Goal: Information Seeking & Learning: Learn about a topic

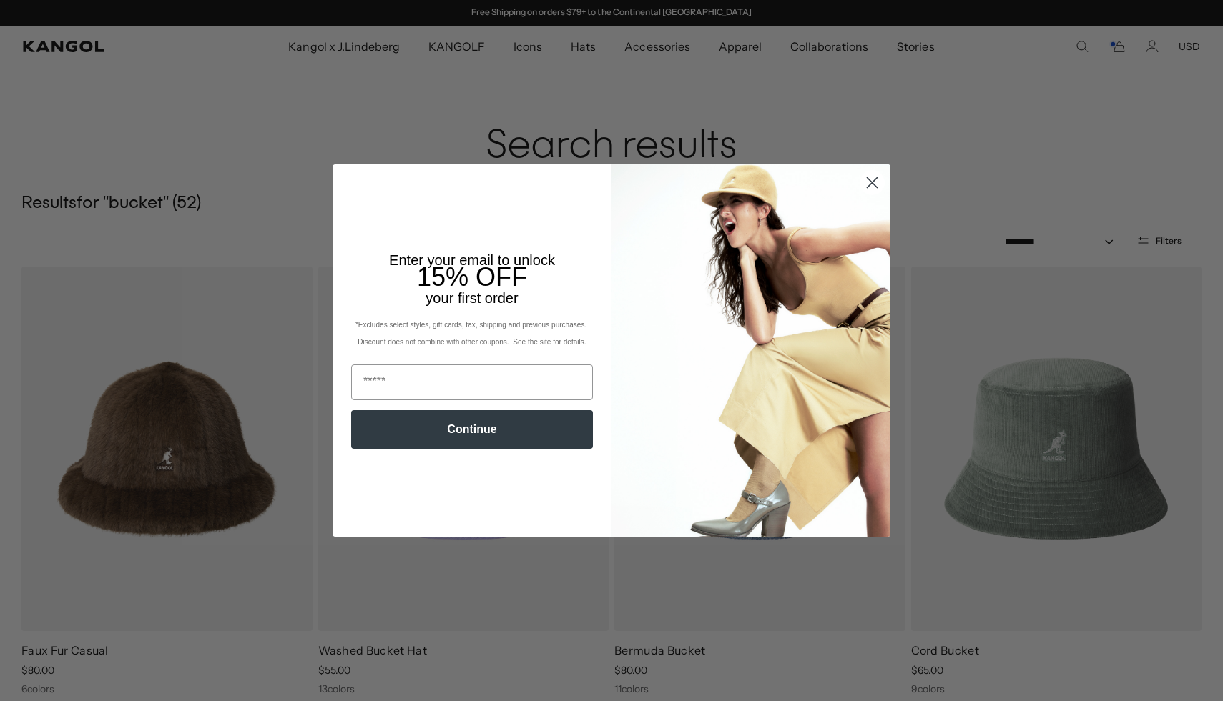
click at [865, 187] on circle "Close dialog" at bounding box center [872, 183] width 24 height 24
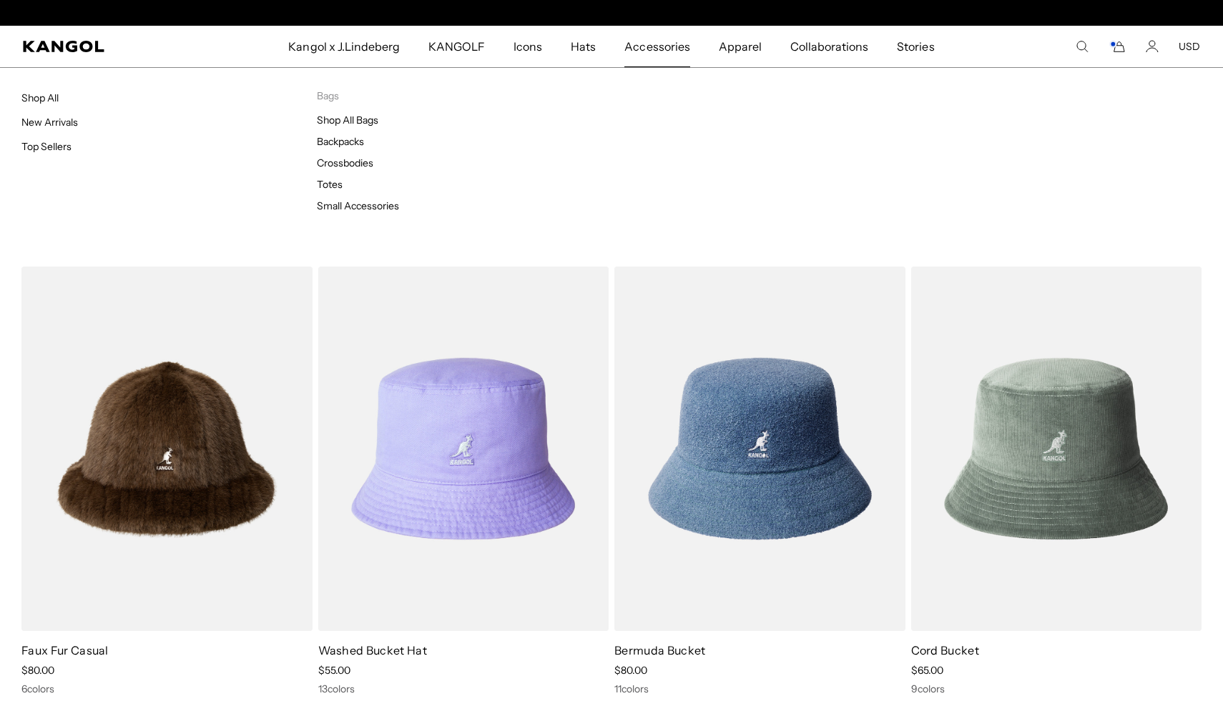
scroll to position [0, 295]
click at [338, 202] on link "Small Accessories" at bounding box center [358, 206] width 82 height 13
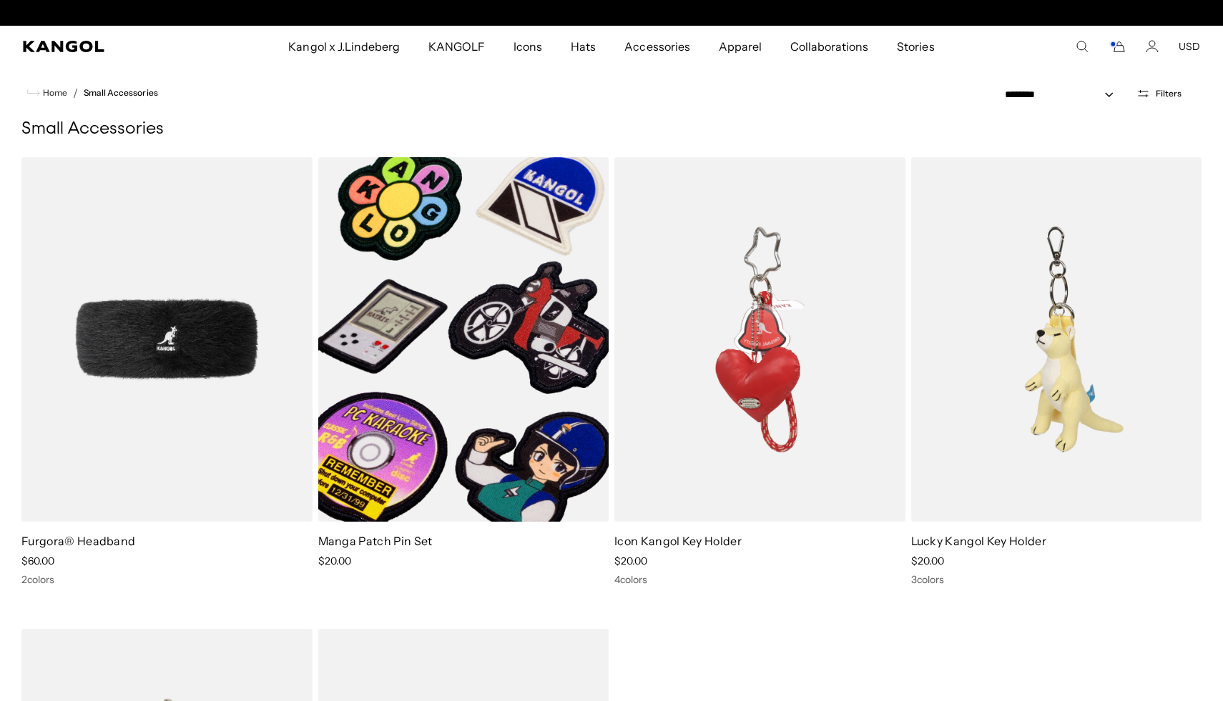
scroll to position [0, 295]
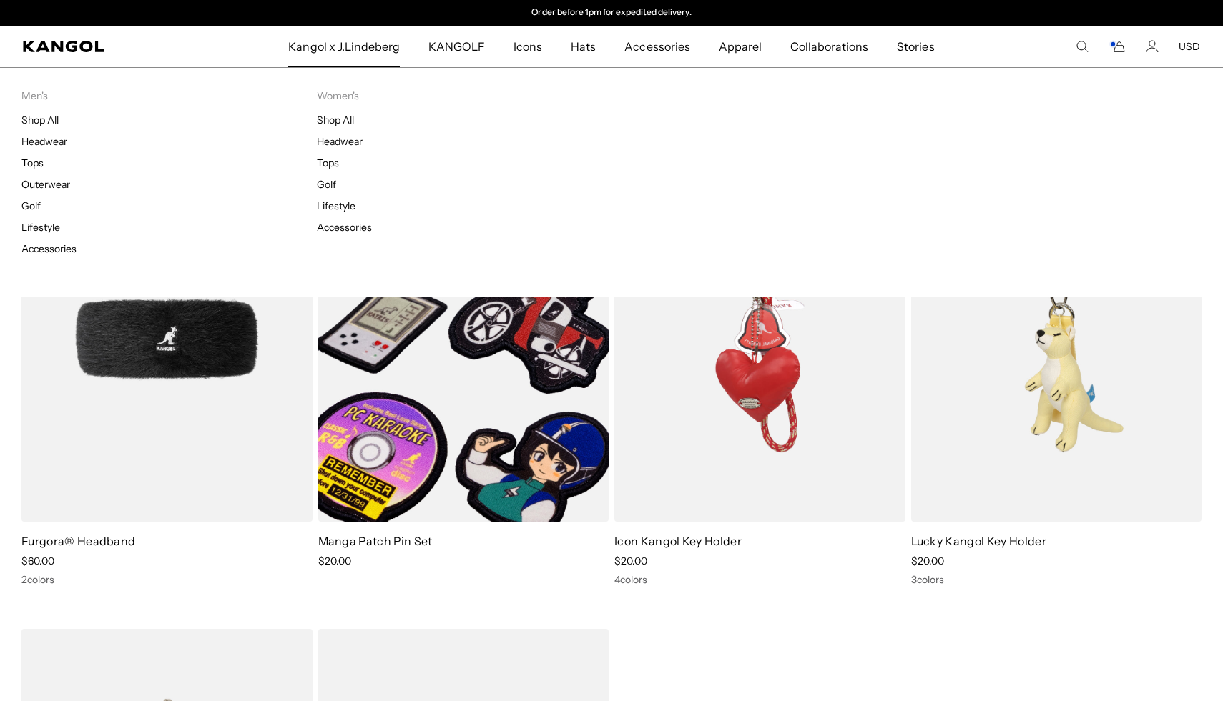
click at [365, 58] on span "Kangol x J.Lindeberg" at bounding box center [344, 46] width 112 height 41
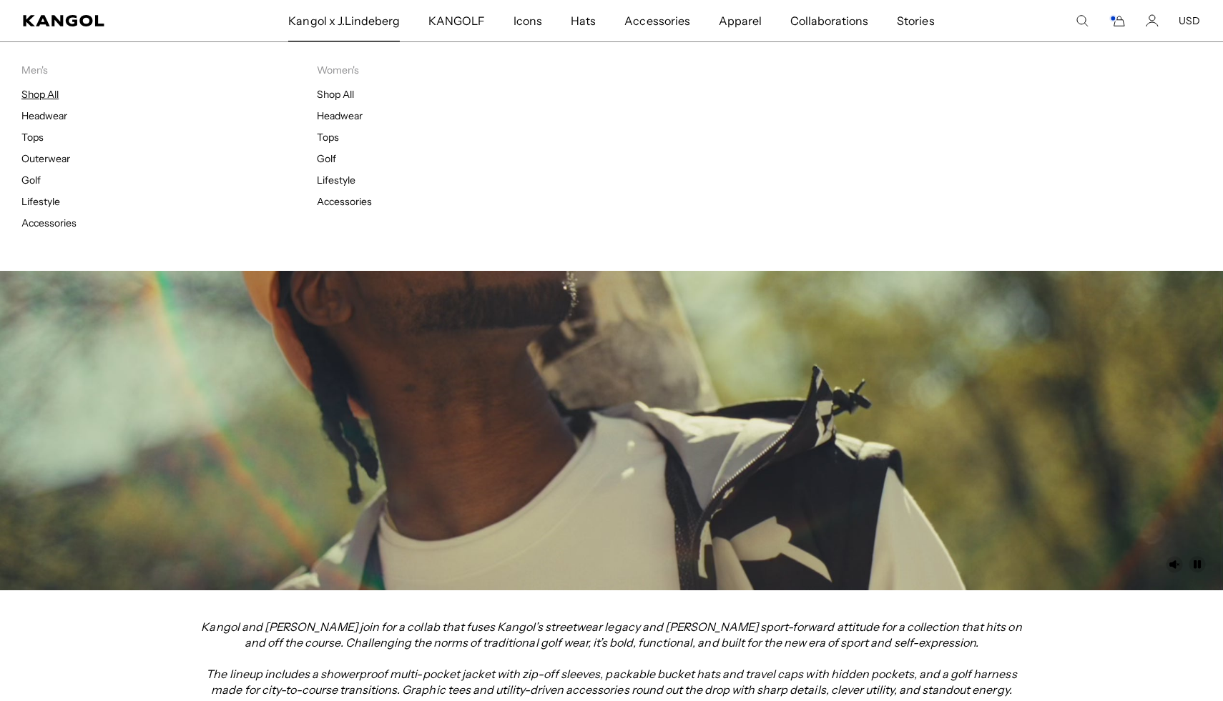
click at [36, 94] on link "Shop All" at bounding box center [39, 94] width 37 height 13
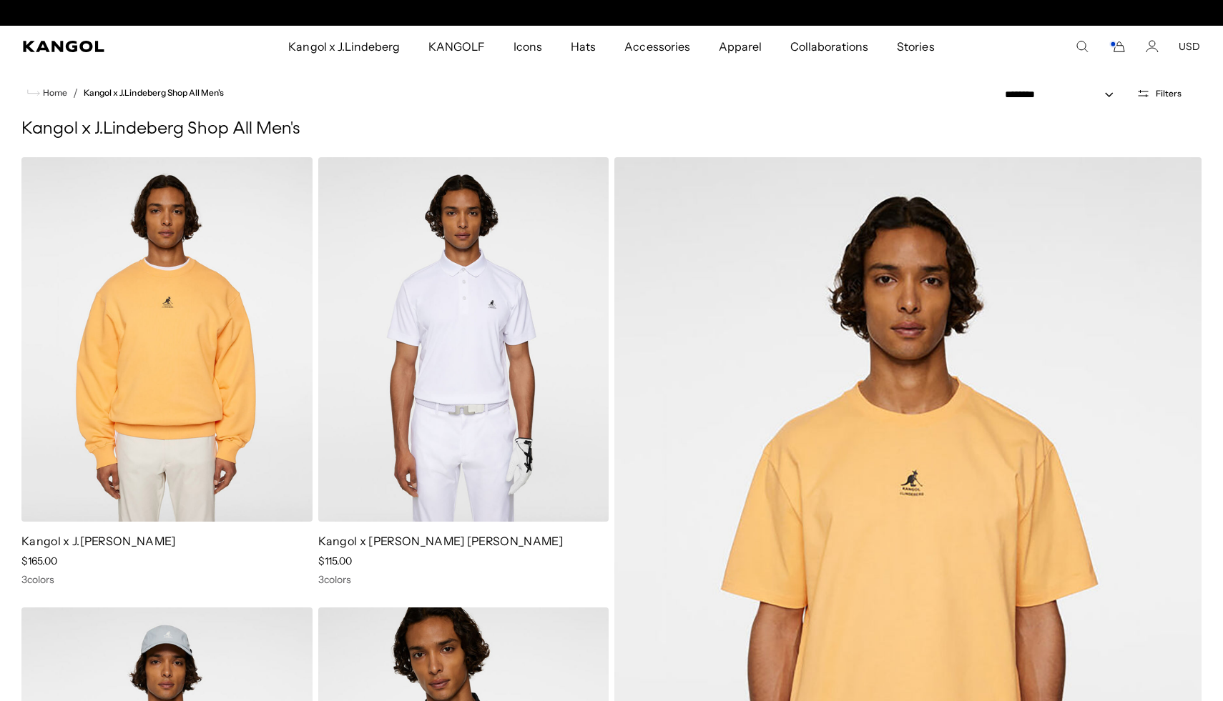
scroll to position [0, 295]
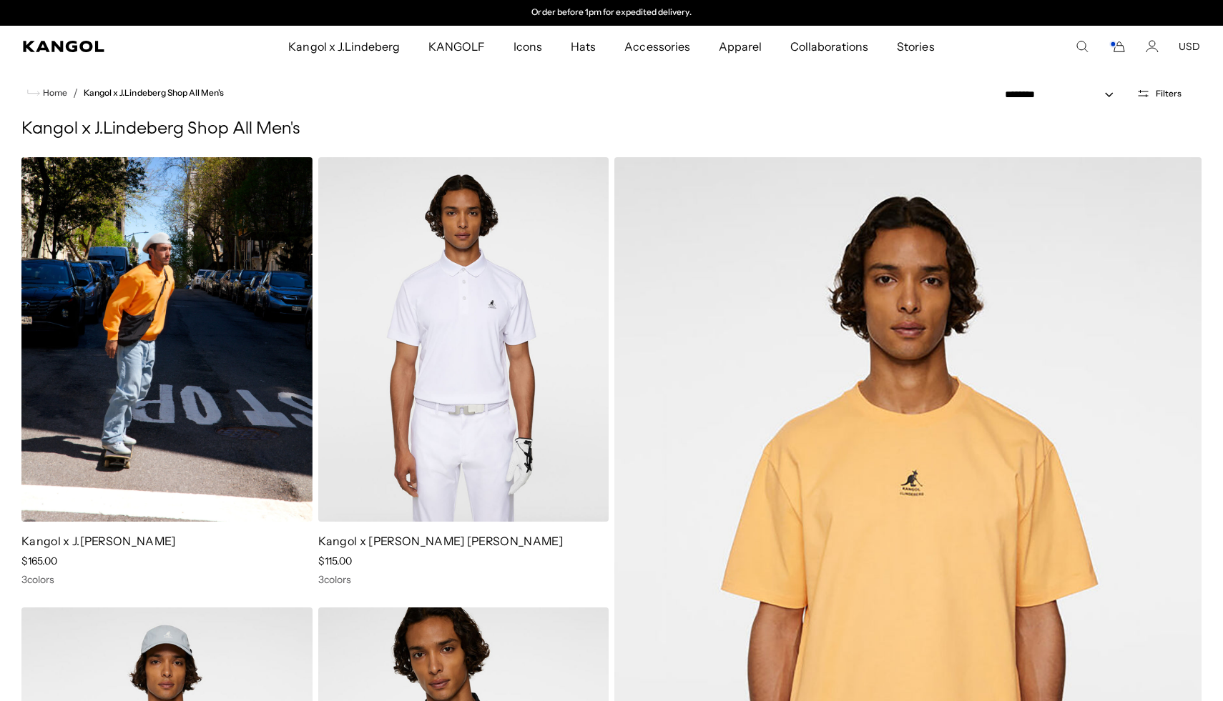
click at [177, 370] on img at bounding box center [166, 339] width 291 height 365
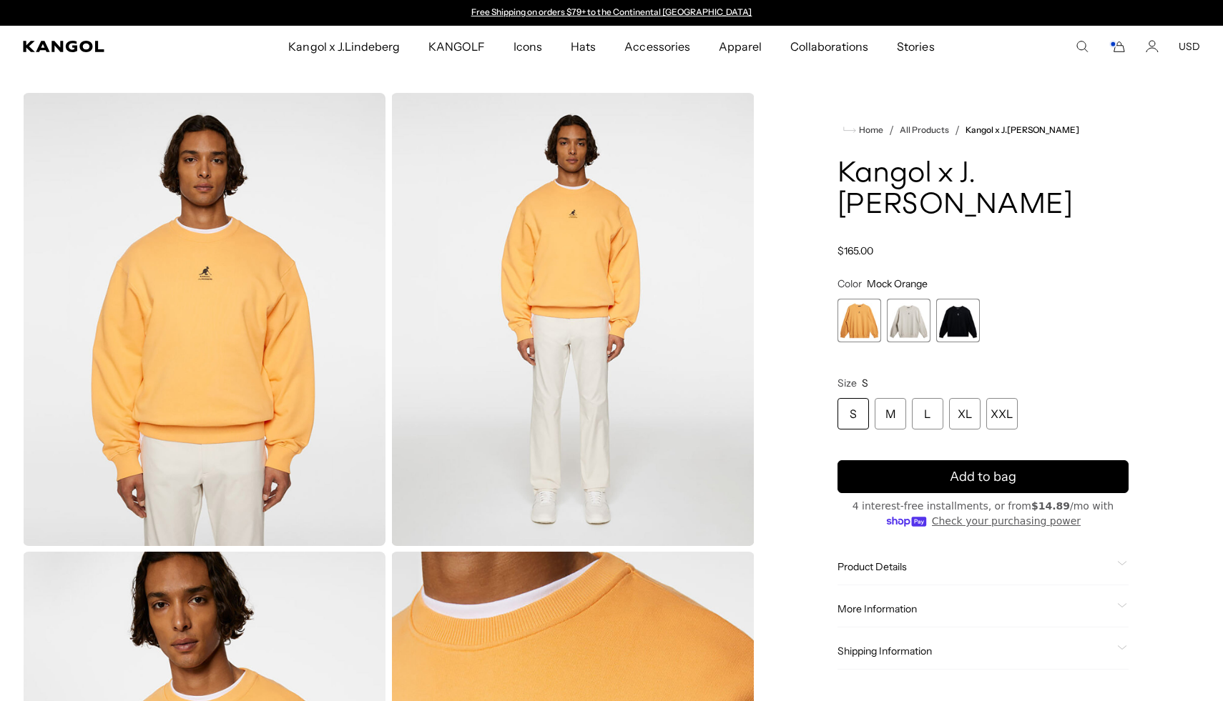
click at [924, 310] on span "2 of 3" at bounding box center [909, 321] width 44 height 44
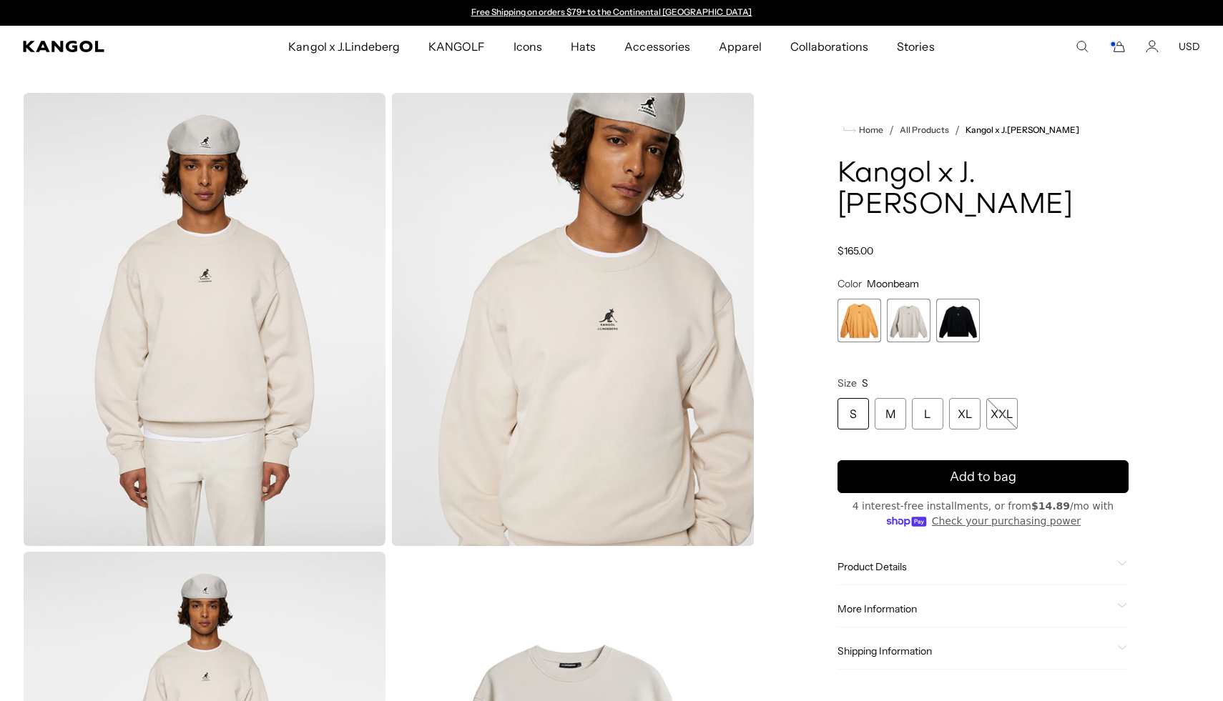
click at [953, 314] on span "3 of 3" at bounding box center [958, 321] width 44 height 44
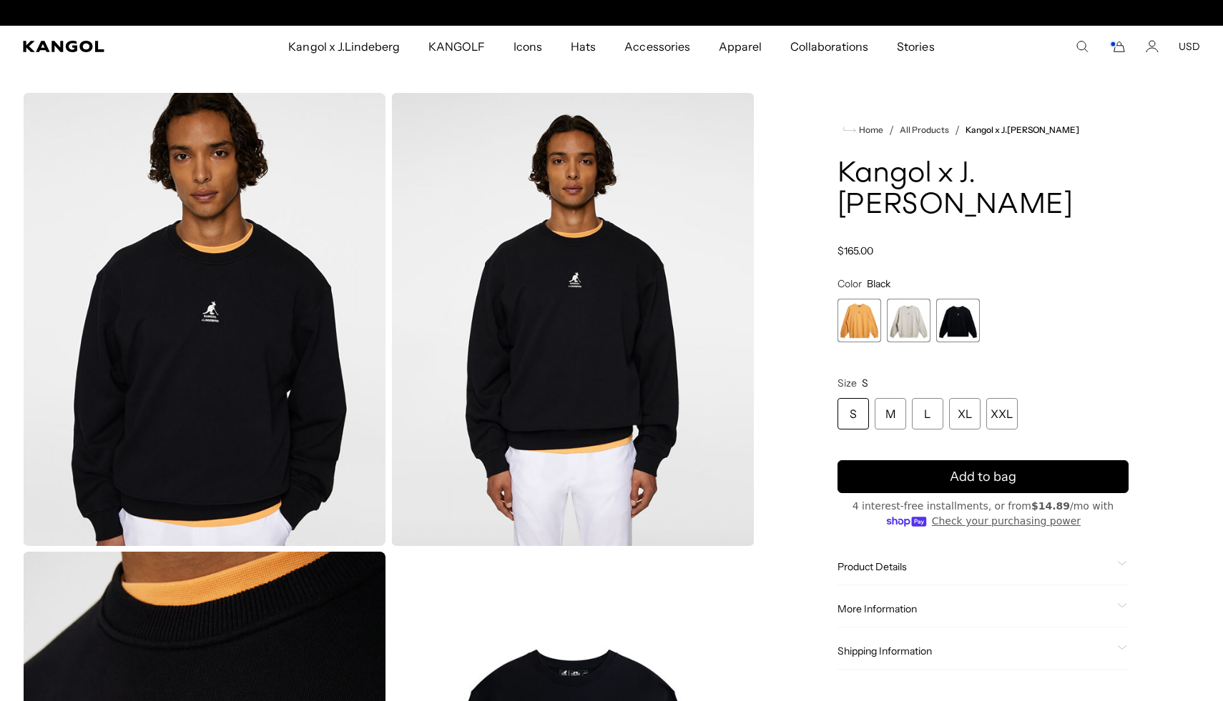
scroll to position [0, 295]
drag, startPoint x: 1123, startPoint y: 208, endPoint x: 829, endPoint y: 211, distance: 293.9
copy h1 "Roberto Crewneck"
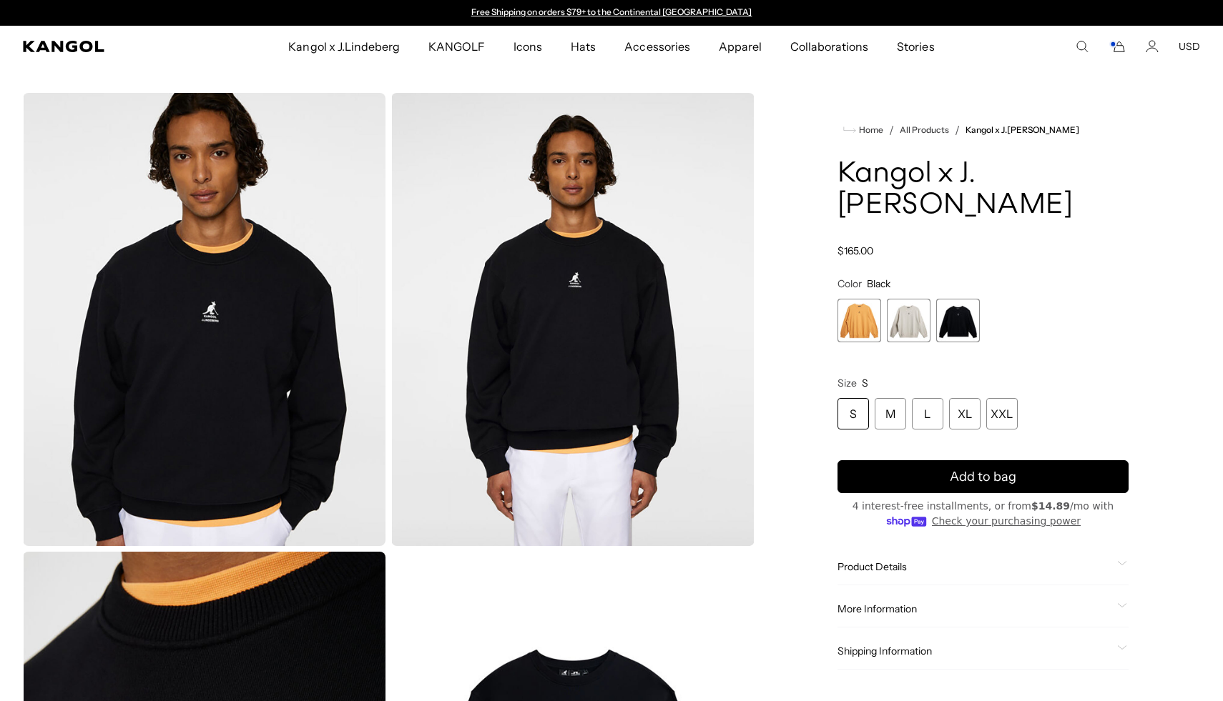
click at [907, 324] on span "2 of 3" at bounding box center [909, 321] width 44 height 44
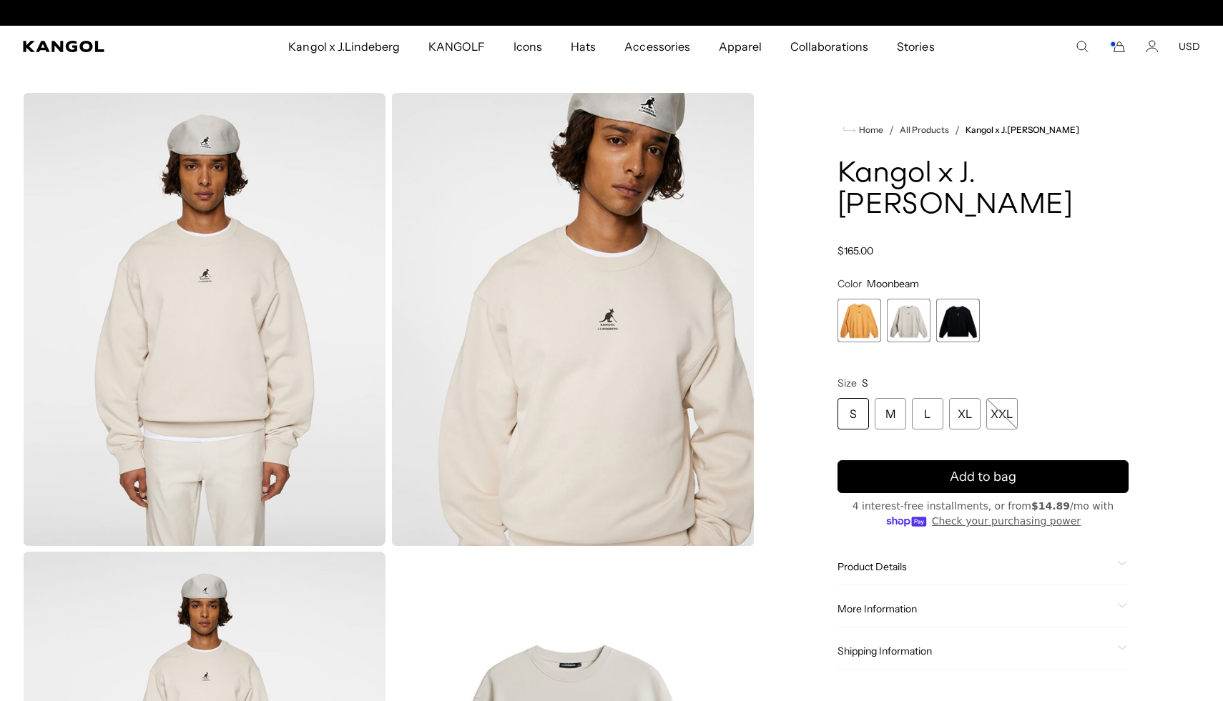
scroll to position [0, 295]
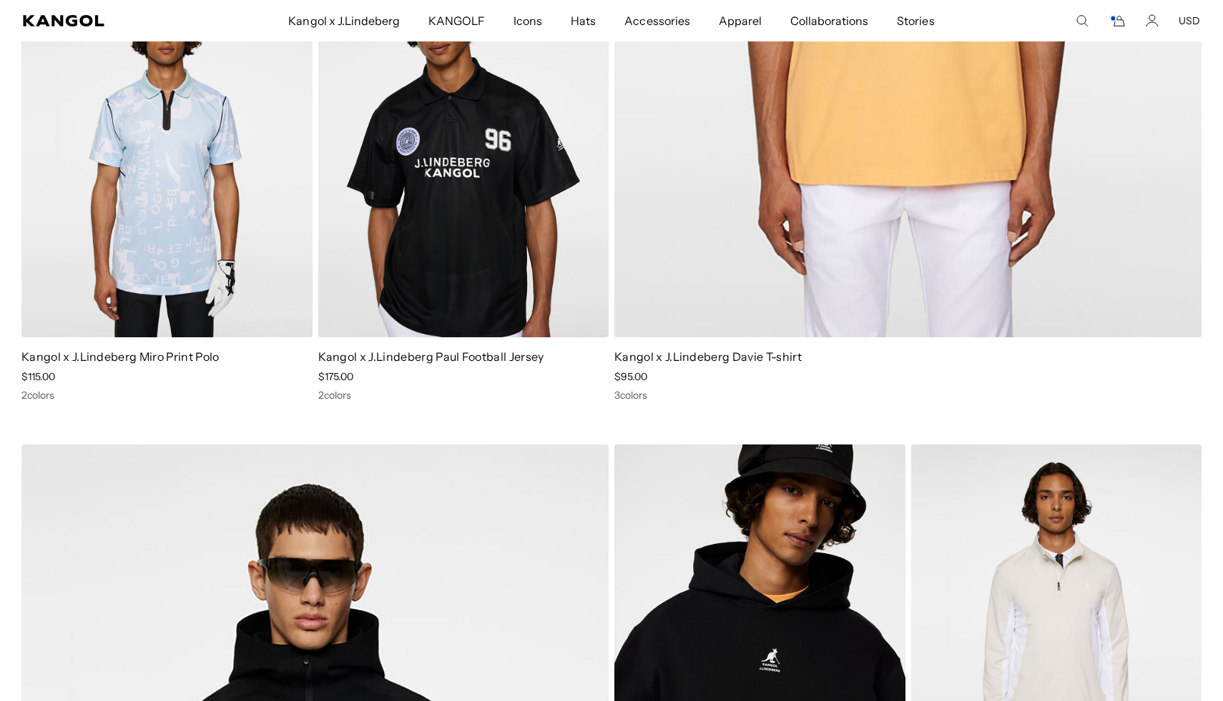
scroll to position [606, 0]
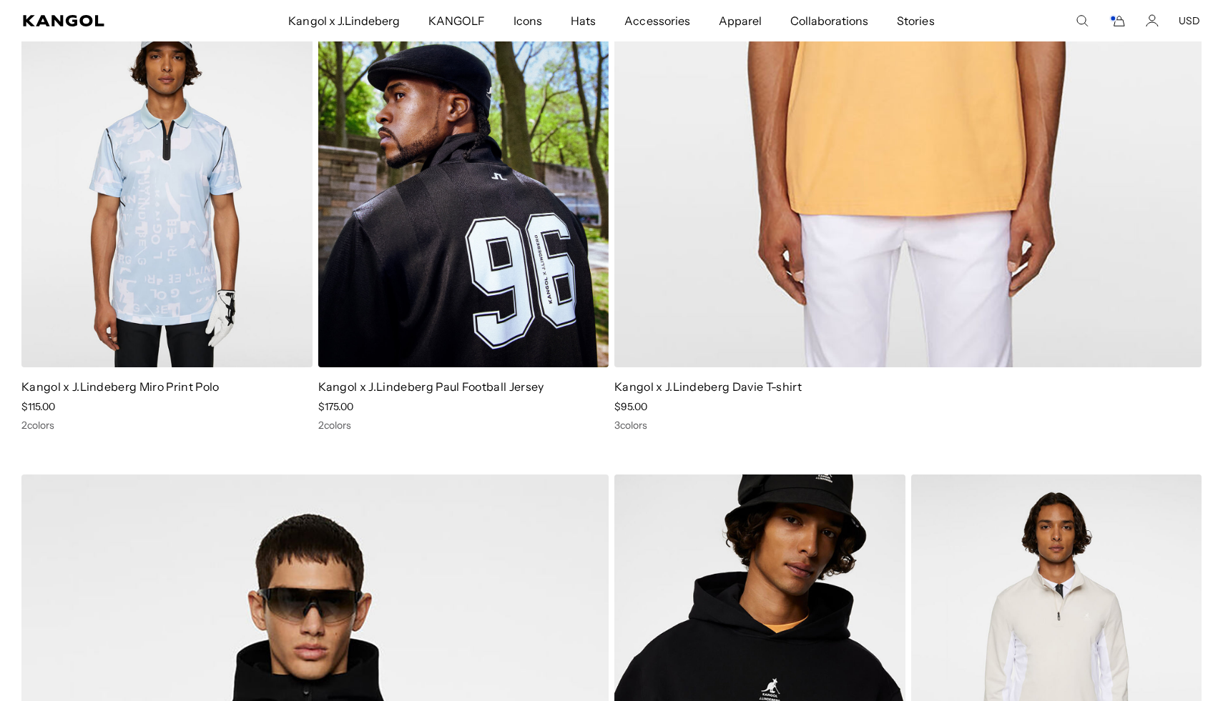
click at [415, 255] on img at bounding box center [463, 184] width 291 height 365
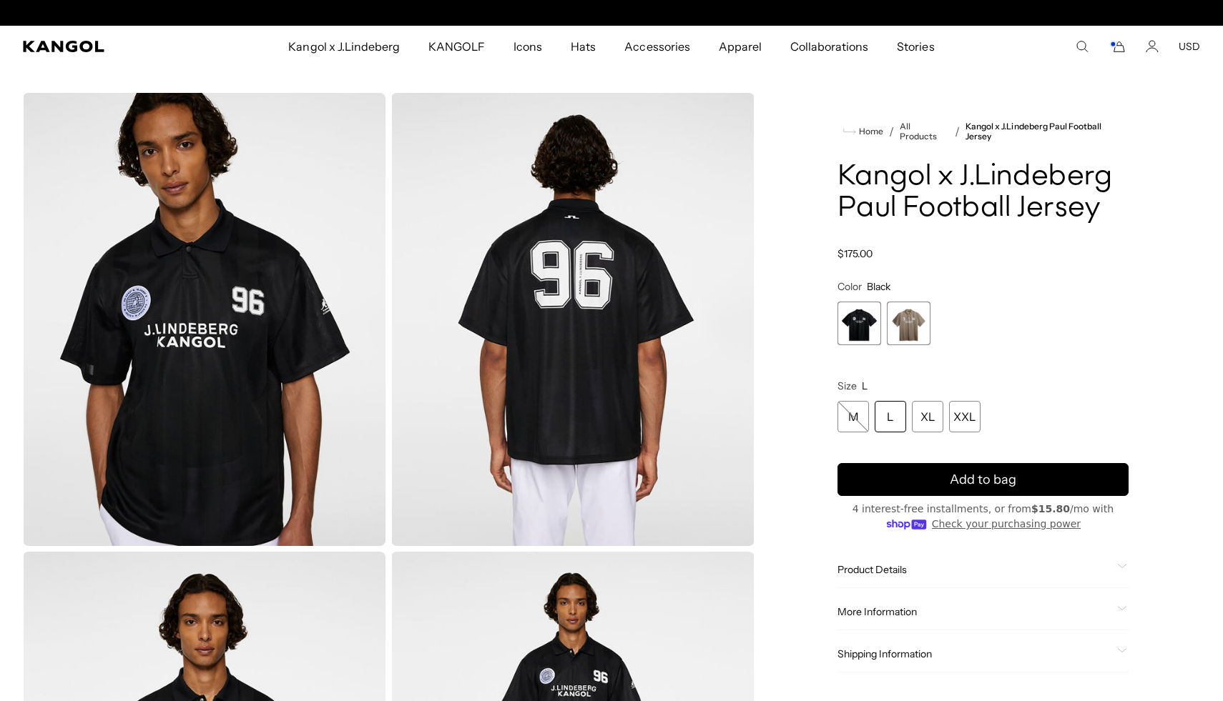
scroll to position [0, 295]
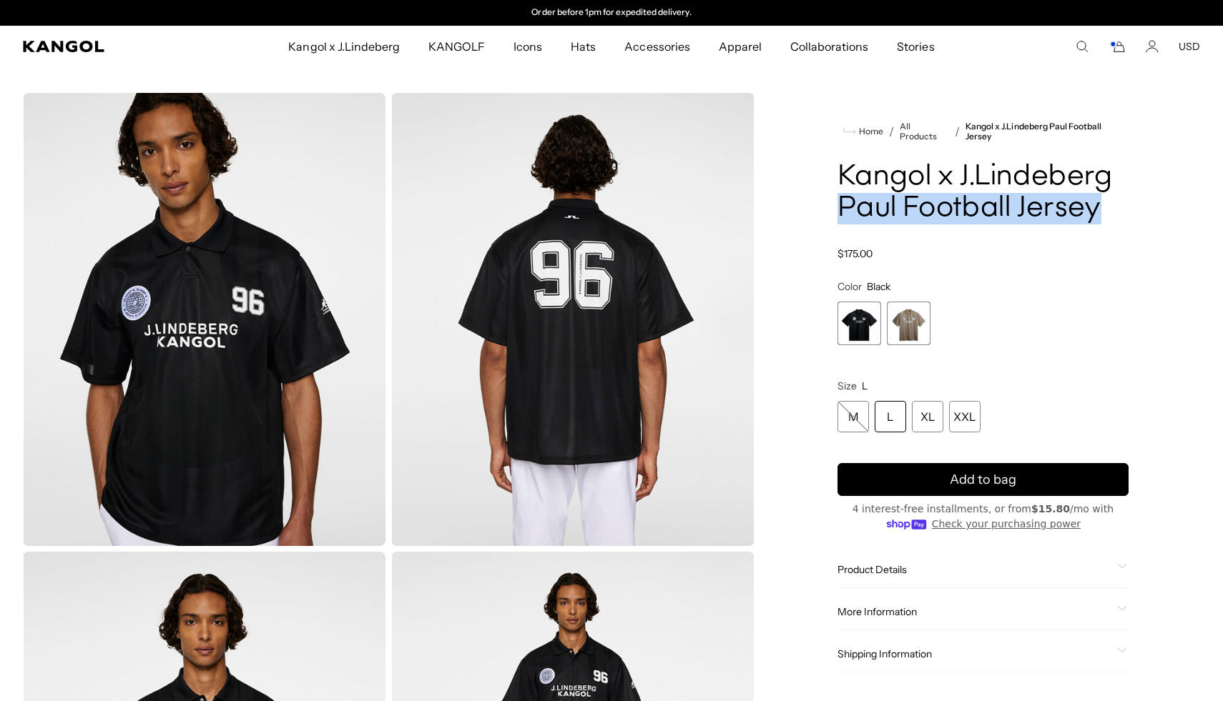
drag, startPoint x: 1102, startPoint y: 213, endPoint x: 812, endPoint y: 210, distance: 289.6
copy h1 "[PERSON_NAME] Football Jersey"
